Goal: Transaction & Acquisition: Purchase product/service

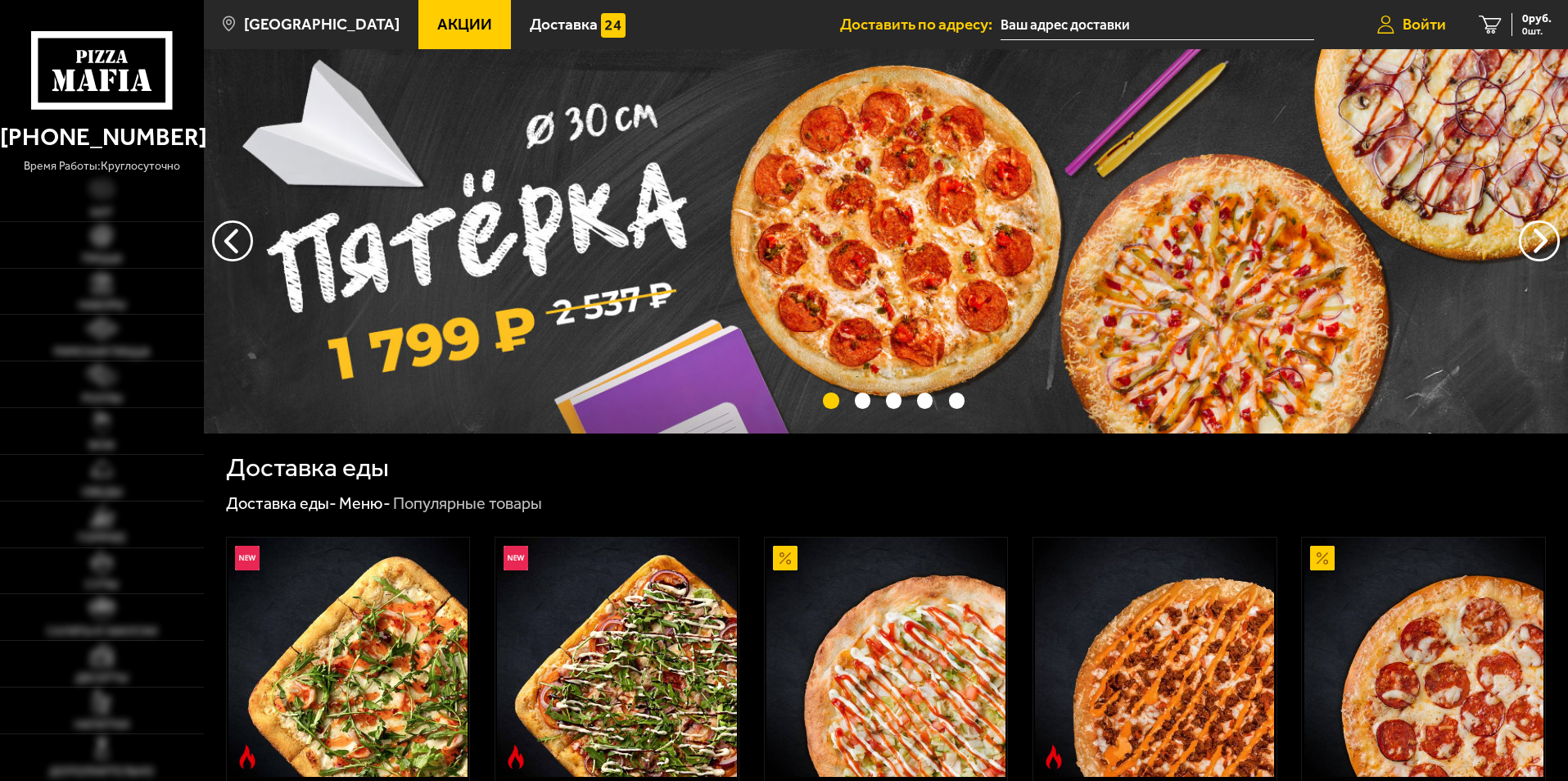
click at [1431, 30] on span "Войти" at bounding box center [1423, 24] width 43 height 15
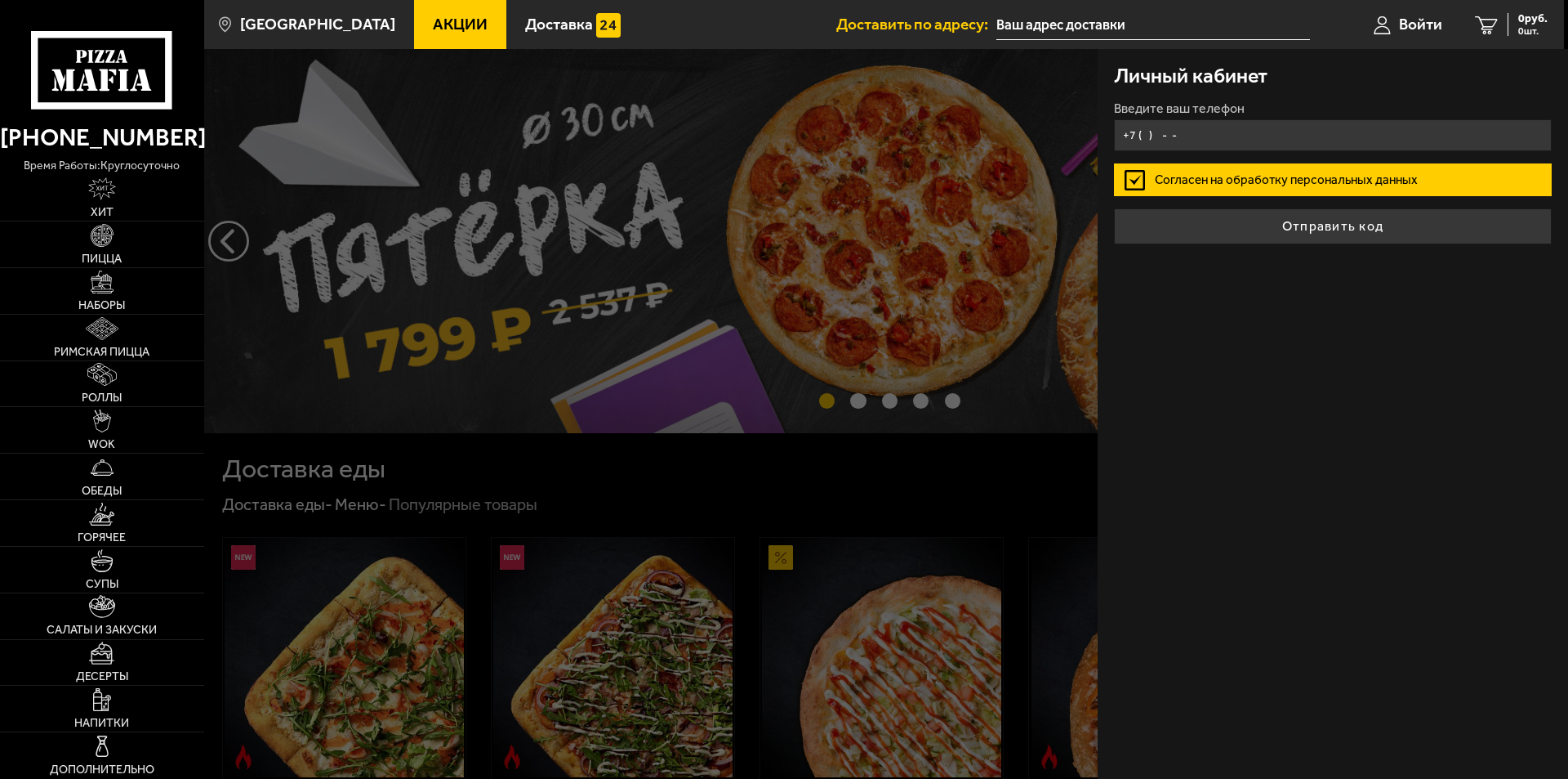
click at [1163, 122] on input "+7 ( ) - -" at bounding box center [1333, 135] width 438 height 32
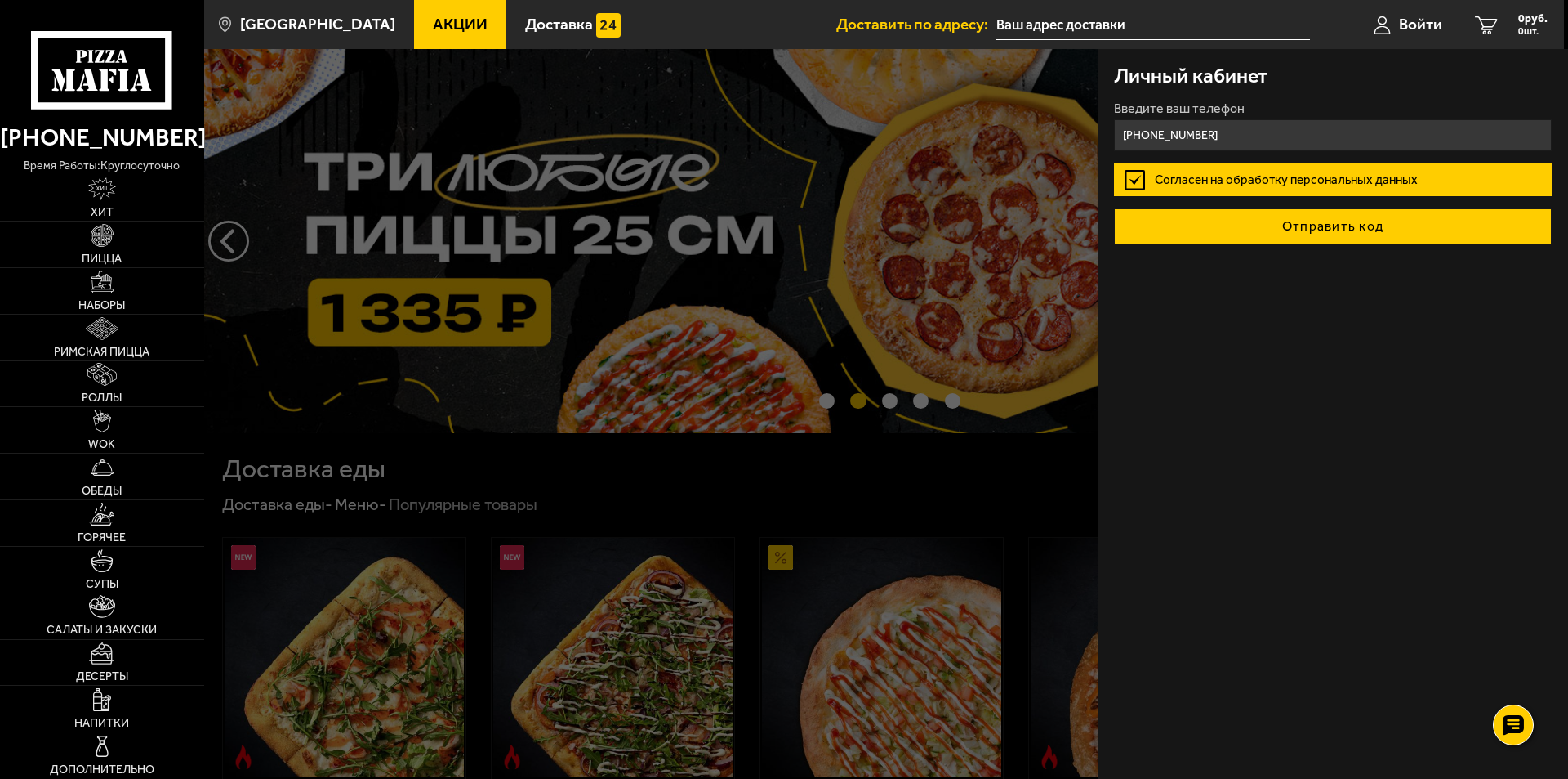
type input "[PHONE_NUMBER]"
click at [1396, 216] on button "Отправить код" at bounding box center [1333, 227] width 438 height 36
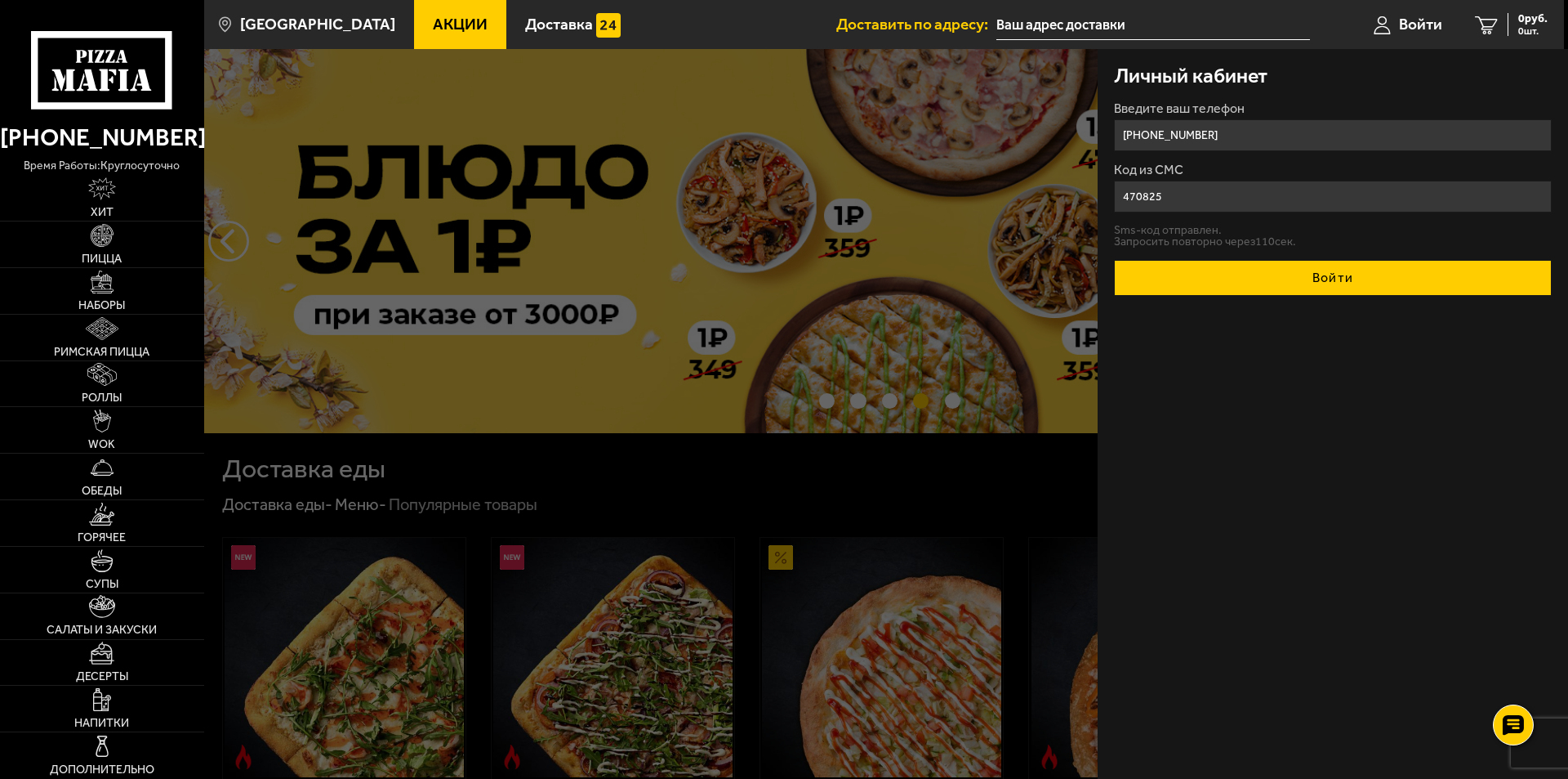
type input "470825"
click at [1296, 276] on button "Войти" at bounding box center [1333, 278] width 438 height 36
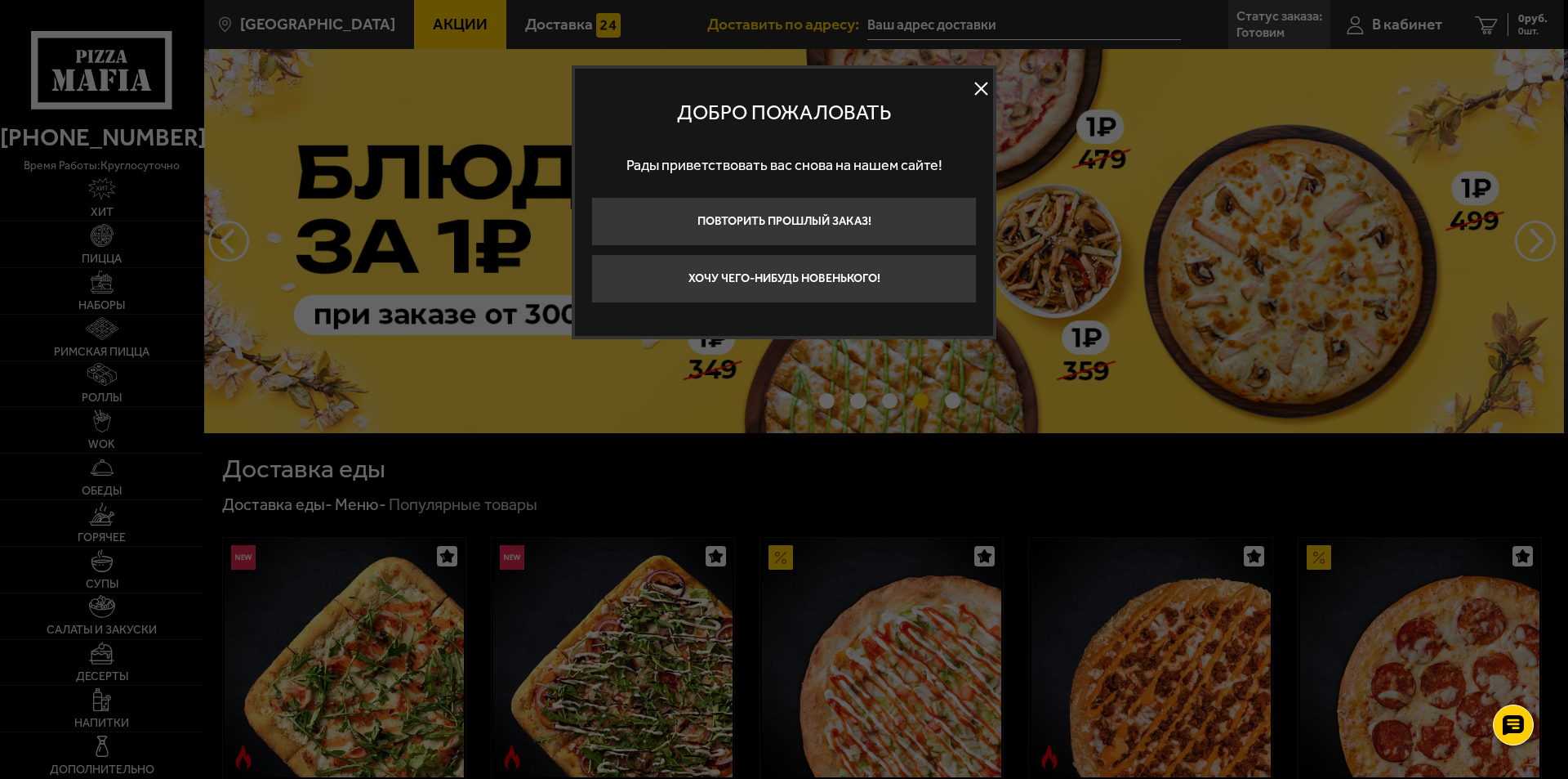
click at [982, 86] on button at bounding box center [981, 89] width 25 height 25
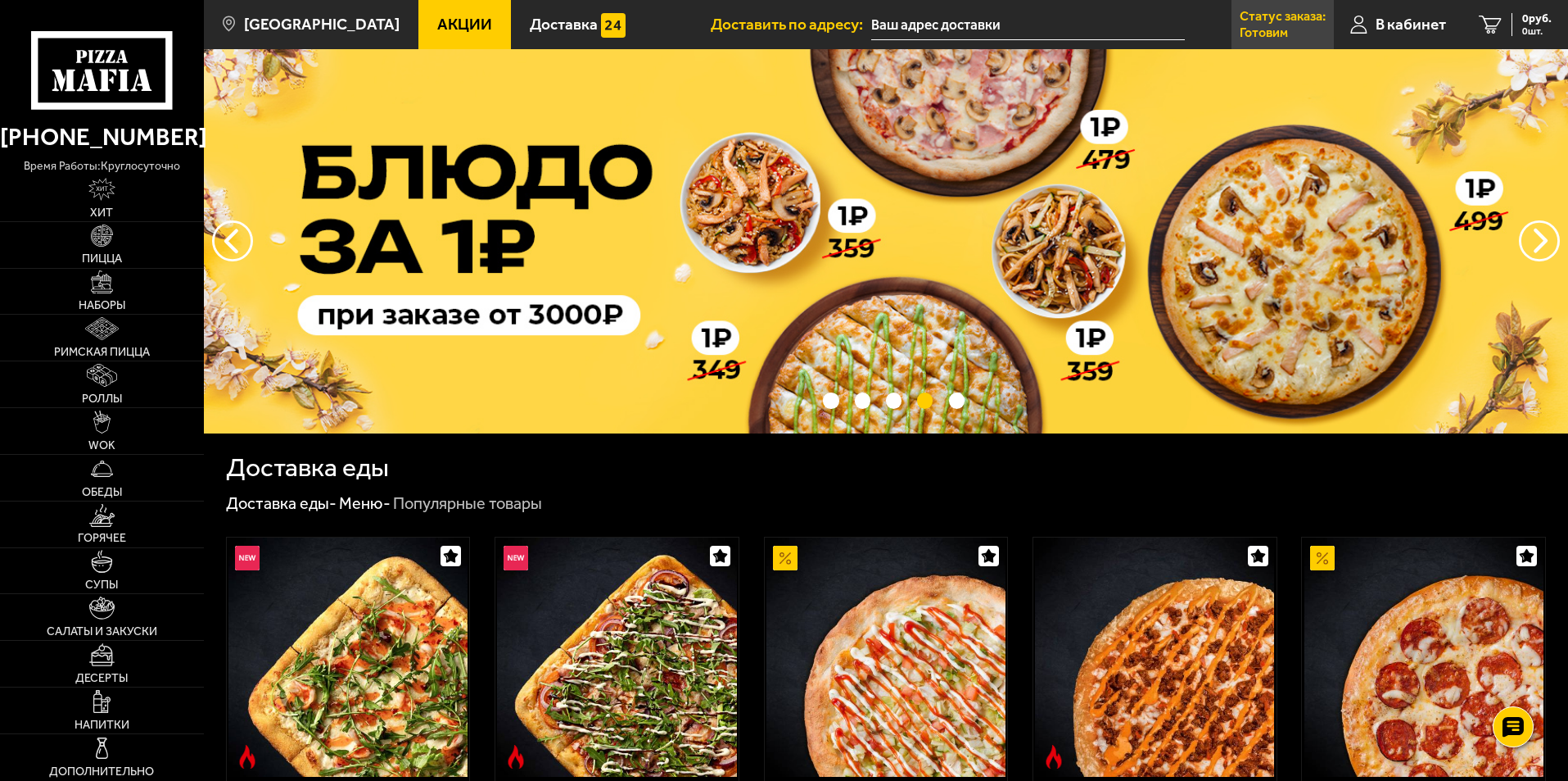
click at [1261, 29] on p "Готовим" at bounding box center [1263, 33] width 48 height 13
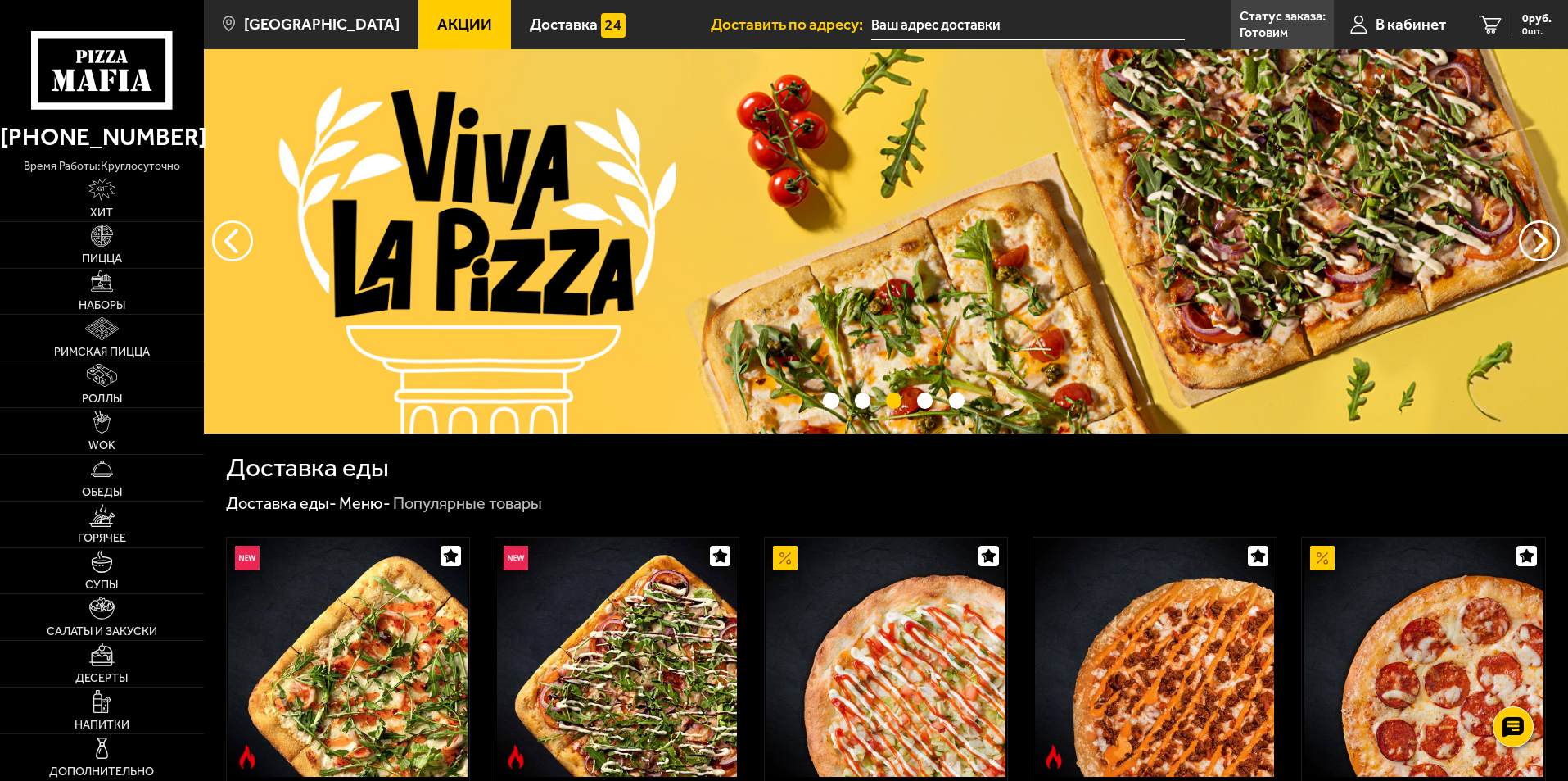
click at [1283, 30] on p "Готовим" at bounding box center [1263, 33] width 48 height 13
